Goal: Information Seeking & Learning: Learn about a topic

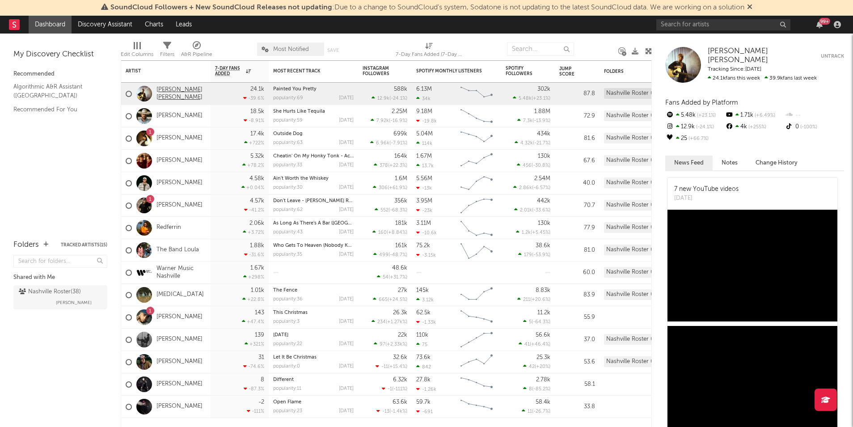
click at [176, 95] on link "[PERSON_NAME] [PERSON_NAME]" at bounding box center [182, 93] width 50 height 15
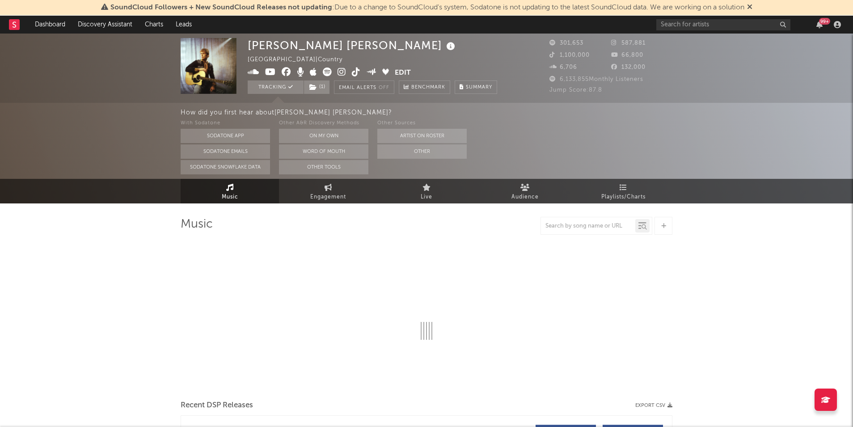
select select "6m"
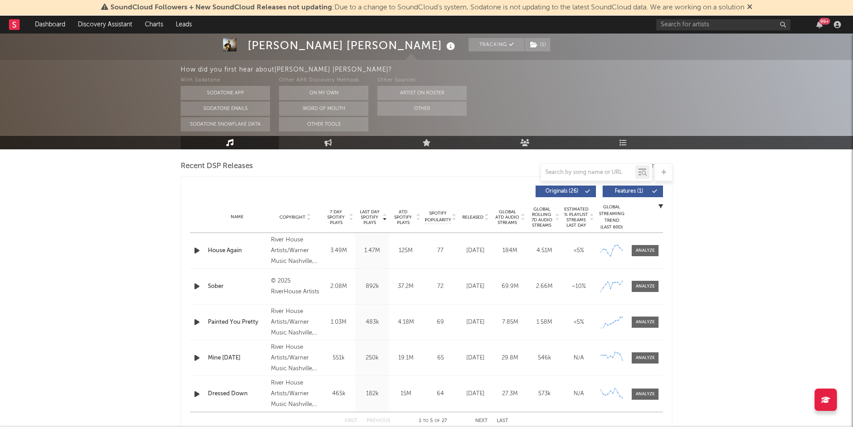
scroll to position [619, 0]
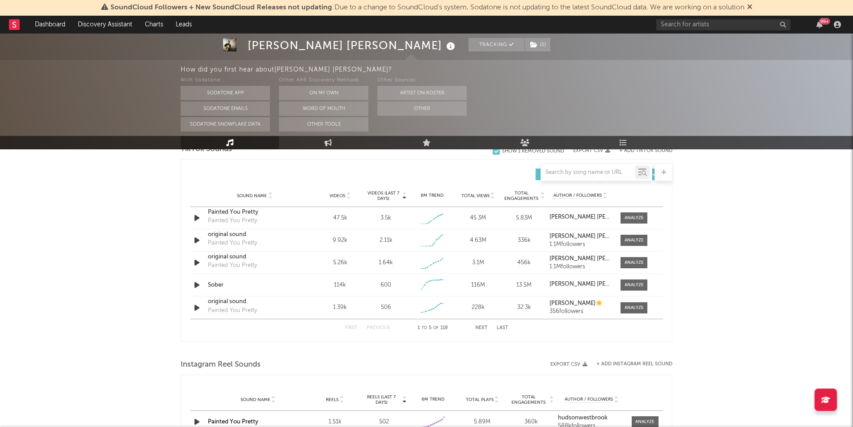
click at [481, 328] on button "Next" at bounding box center [481, 328] width 13 height 5
click at [347, 329] on div "First Previous 6 to 10 of 118 Next Last" at bounding box center [427, 327] width 164 height 17
click at [354, 328] on button "First" at bounding box center [351, 328] width 13 height 5
click at [637, 288] on span at bounding box center [634, 285] width 27 height 11
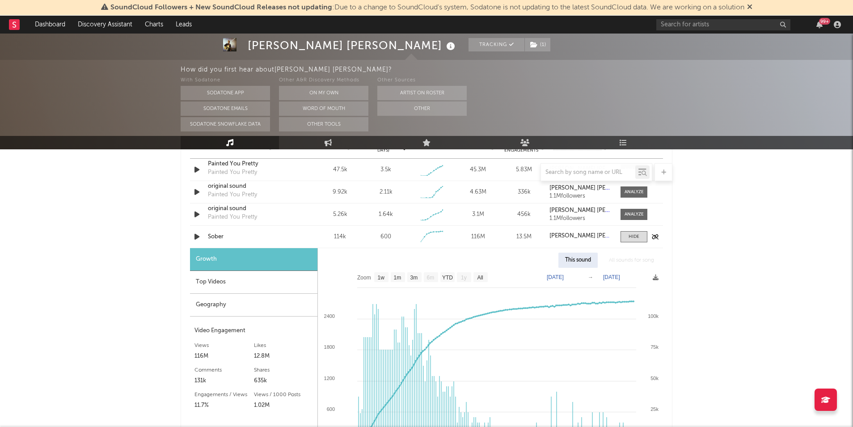
scroll to position [737, 0]
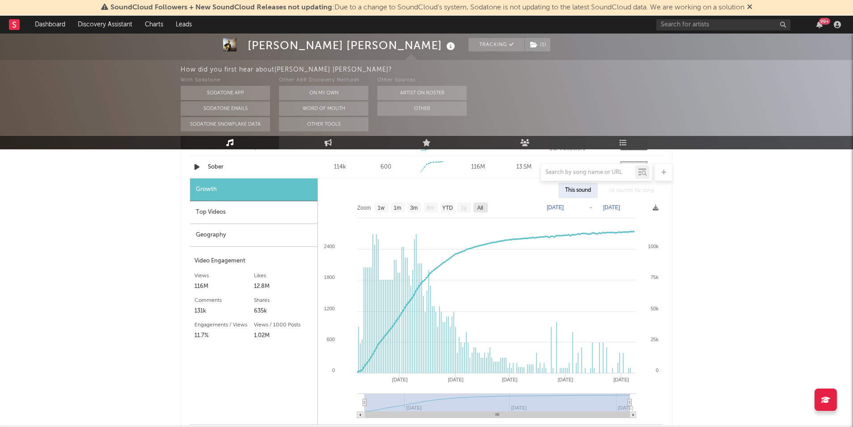
click at [478, 205] on text "All" at bounding box center [480, 208] width 6 height 6
select select "All"
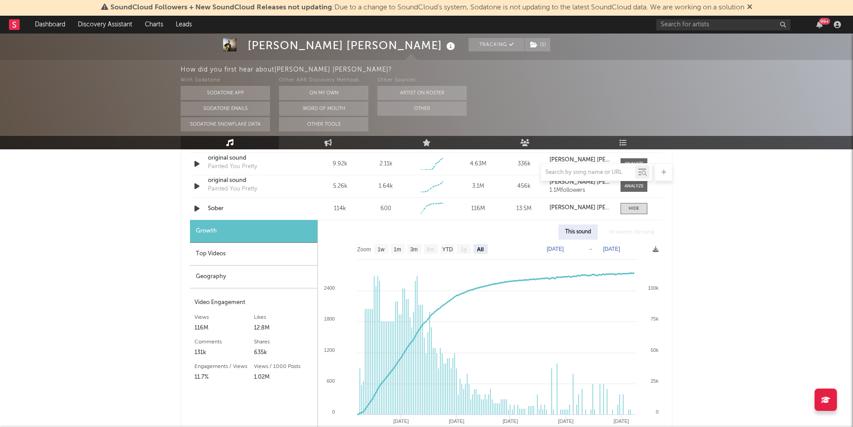
scroll to position [664, 0]
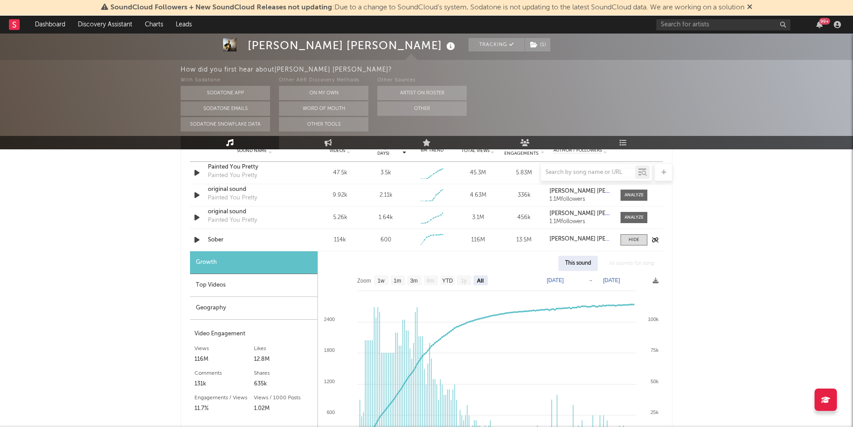
click at [215, 241] on div "Sober" at bounding box center [254, 240] width 93 height 9
